Goal: Navigation & Orientation: Find specific page/section

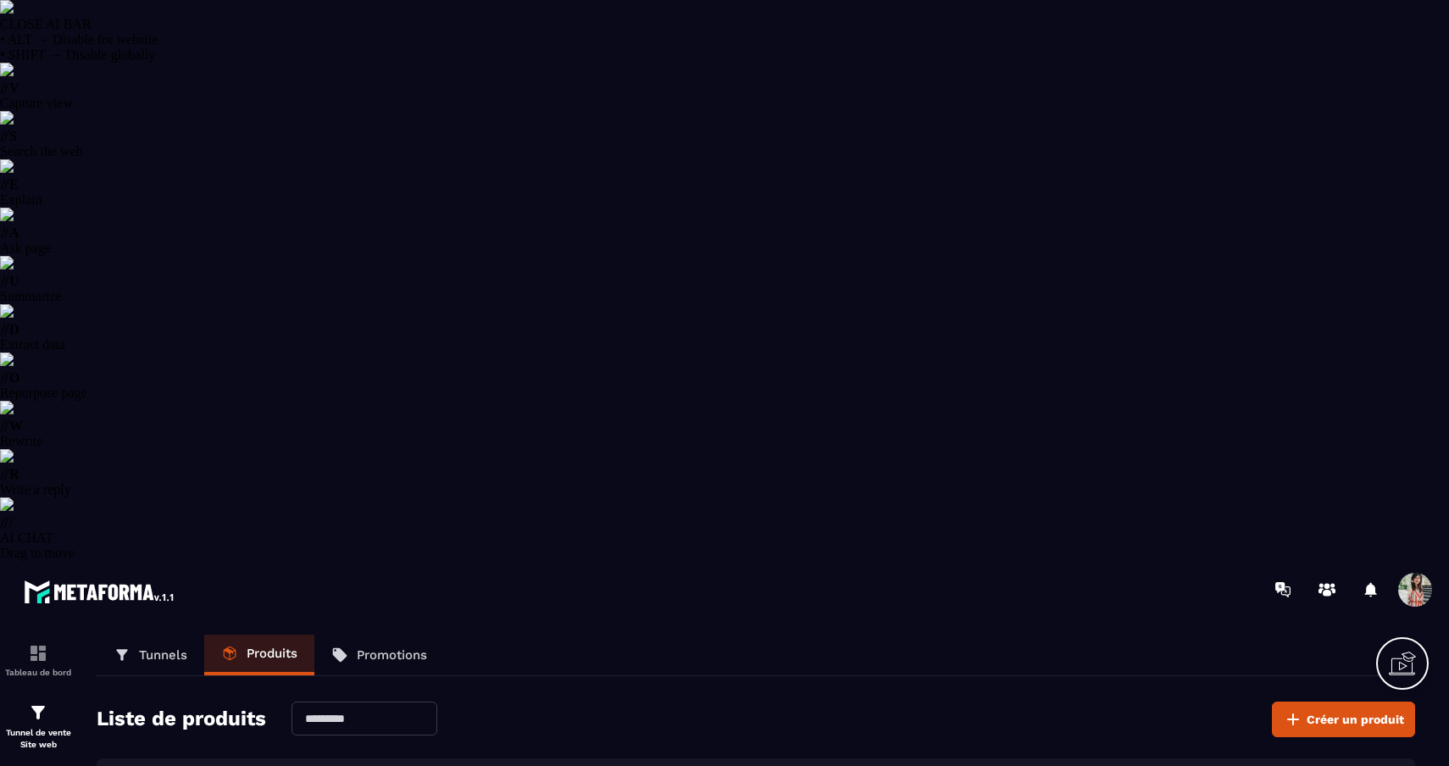
select select "******"
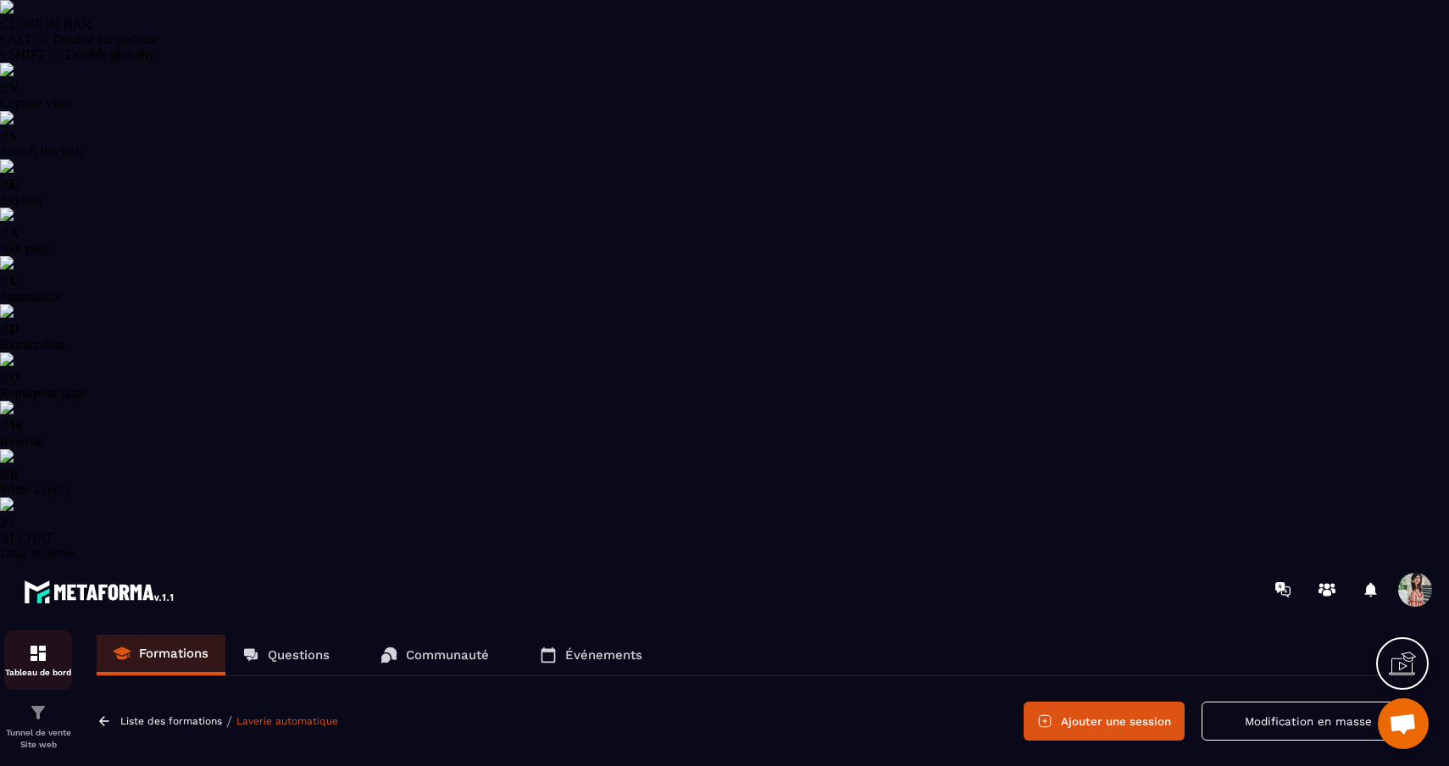
click at [30, 643] on img at bounding box center [38, 653] width 20 height 20
